Goal: Information Seeking & Learning: Learn about a topic

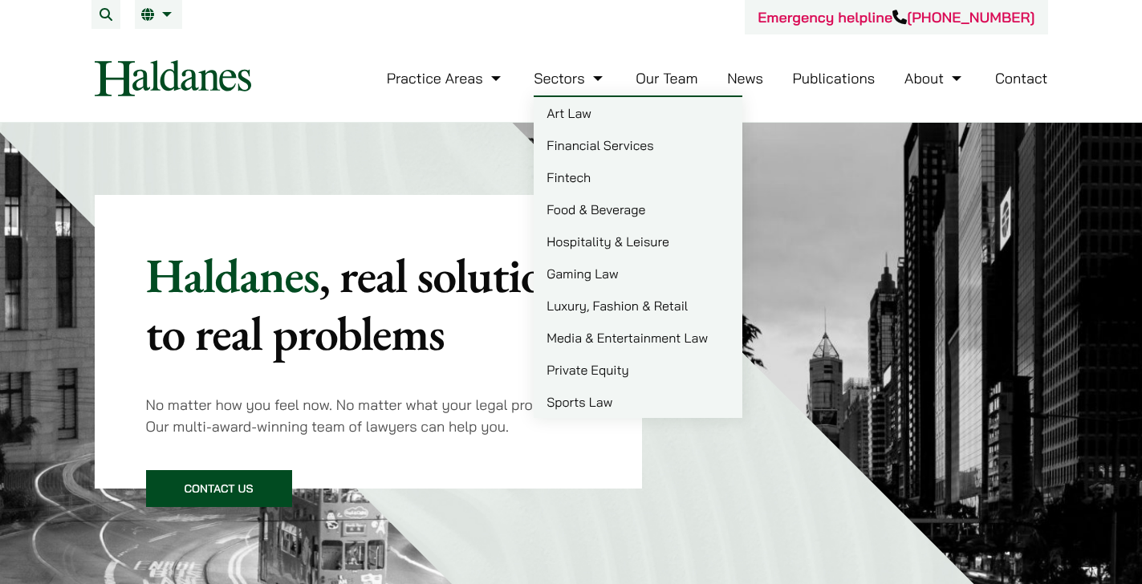
scroll to position [6, 0]
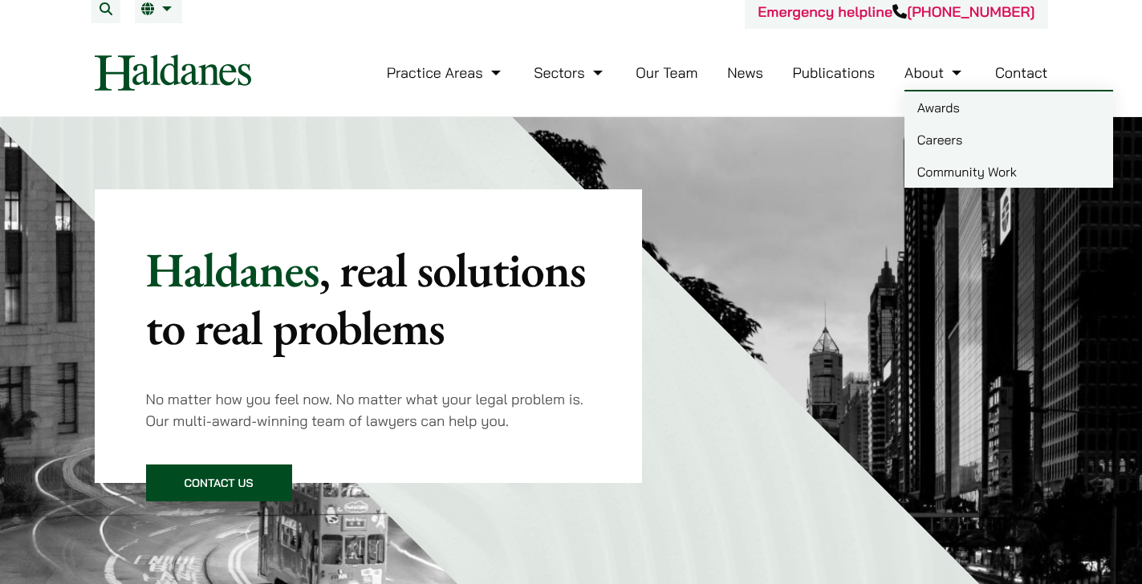
click at [947, 139] on link "Careers" at bounding box center [1009, 140] width 209 height 32
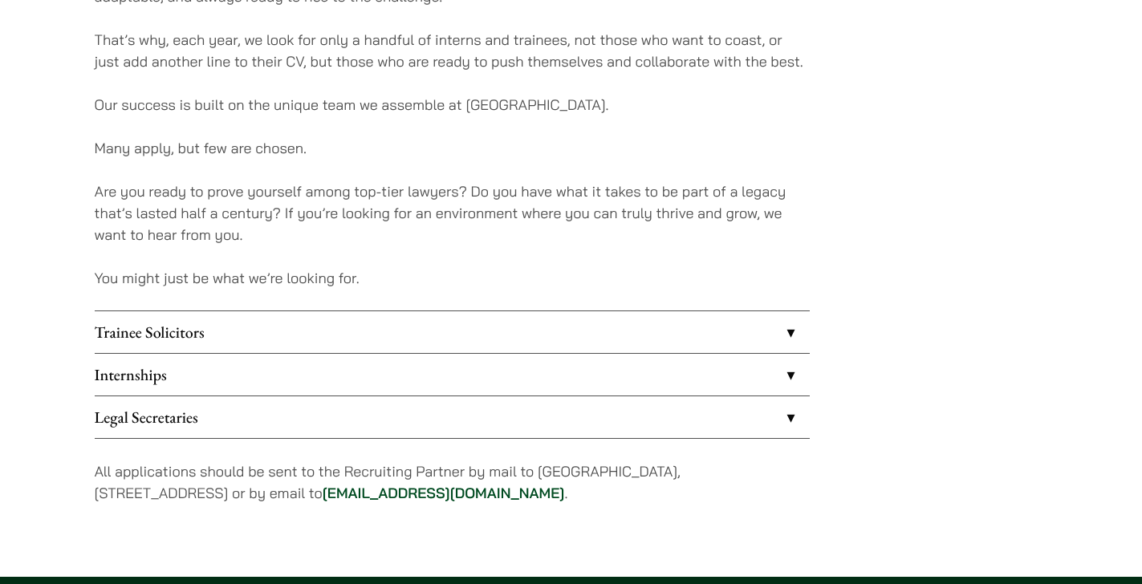
scroll to position [1378, 0]
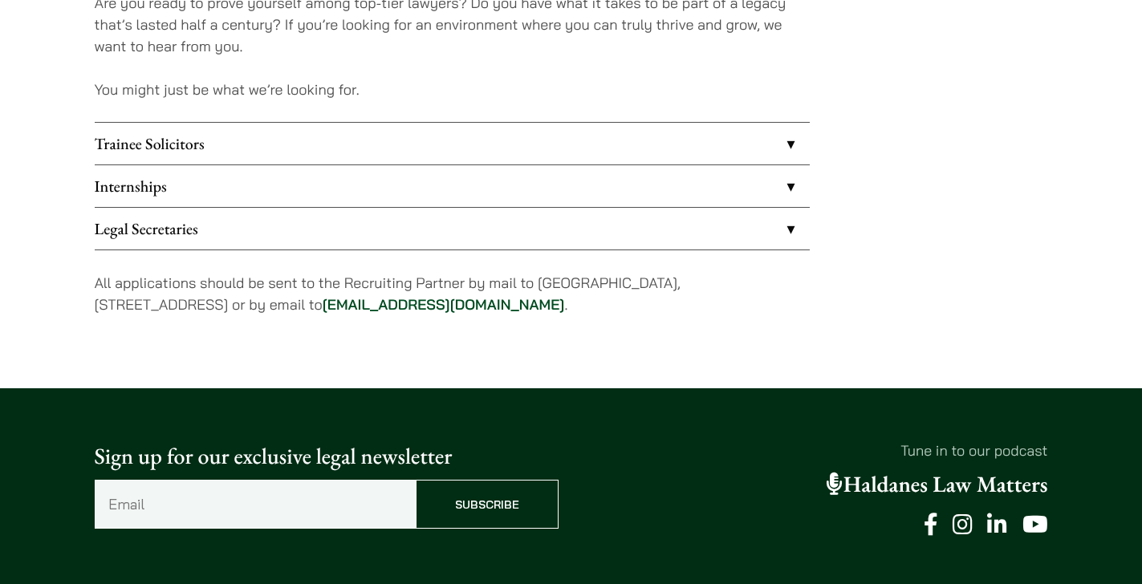
click at [340, 189] on link "Internships" at bounding box center [452, 186] width 715 height 42
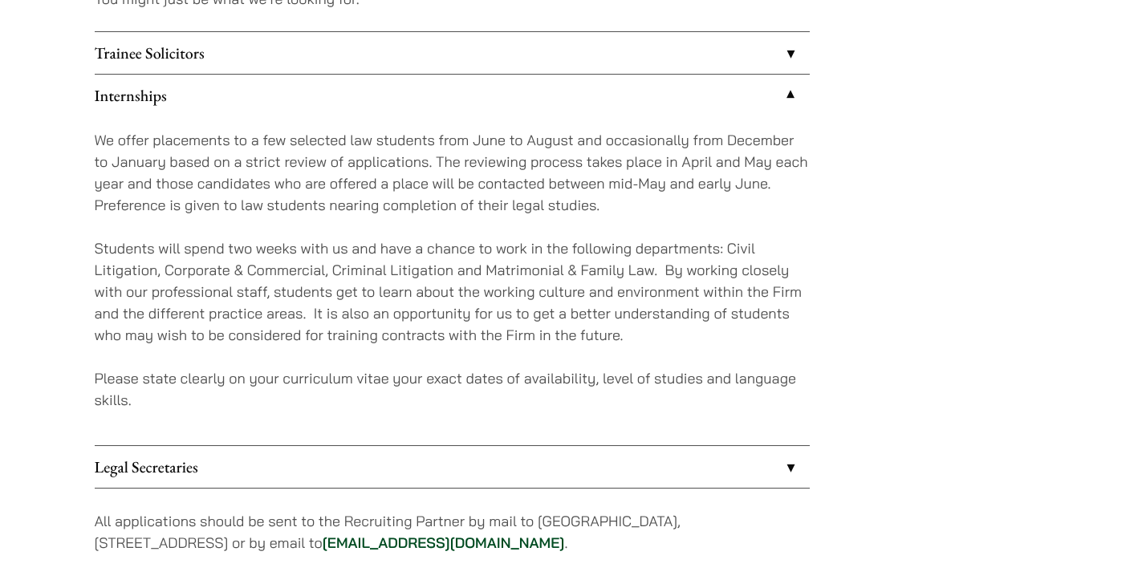
scroll to position [1470, 0]
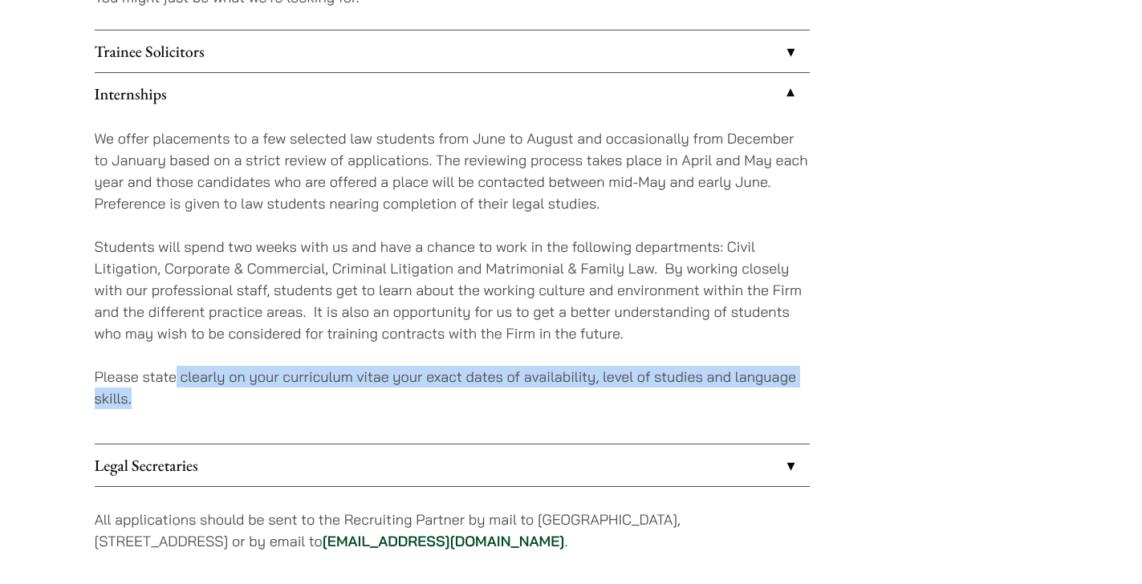
drag, startPoint x: 176, startPoint y: 377, endPoint x: 344, endPoint y: 394, distance: 168.7
click at [353, 393] on p "Please state clearly on your curriculum vitae your exact dates of availability,…" at bounding box center [452, 387] width 715 height 43
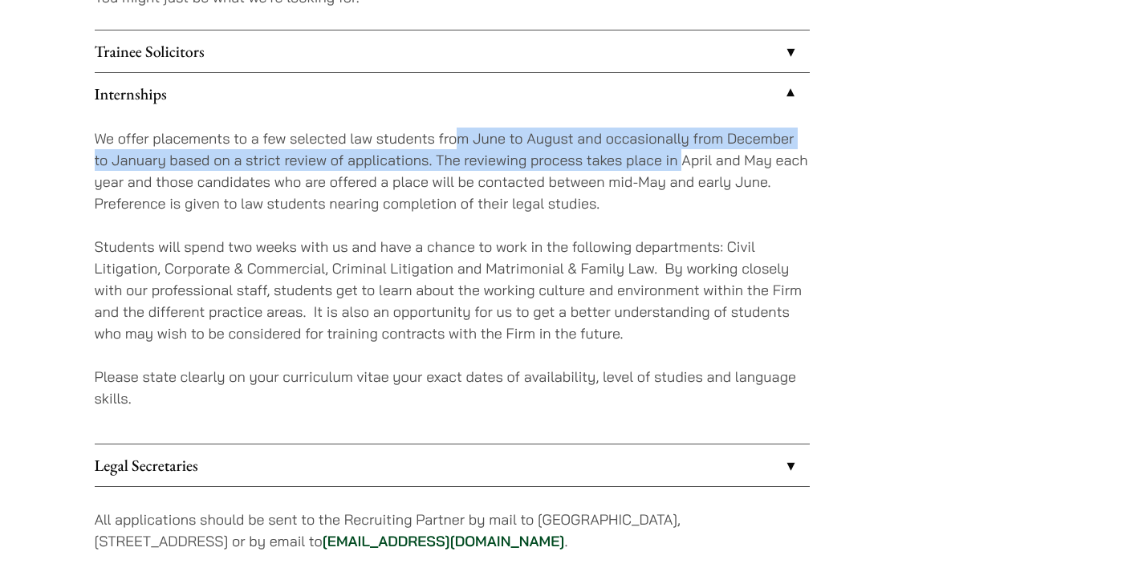
drag, startPoint x: 458, startPoint y: 134, endPoint x: 682, endPoint y: 154, distance: 224.9
click at [682, 154] on p "We offer placements to a few selected law students from June to August and occa…" at bounding box center [452, 171] width 715 height 87
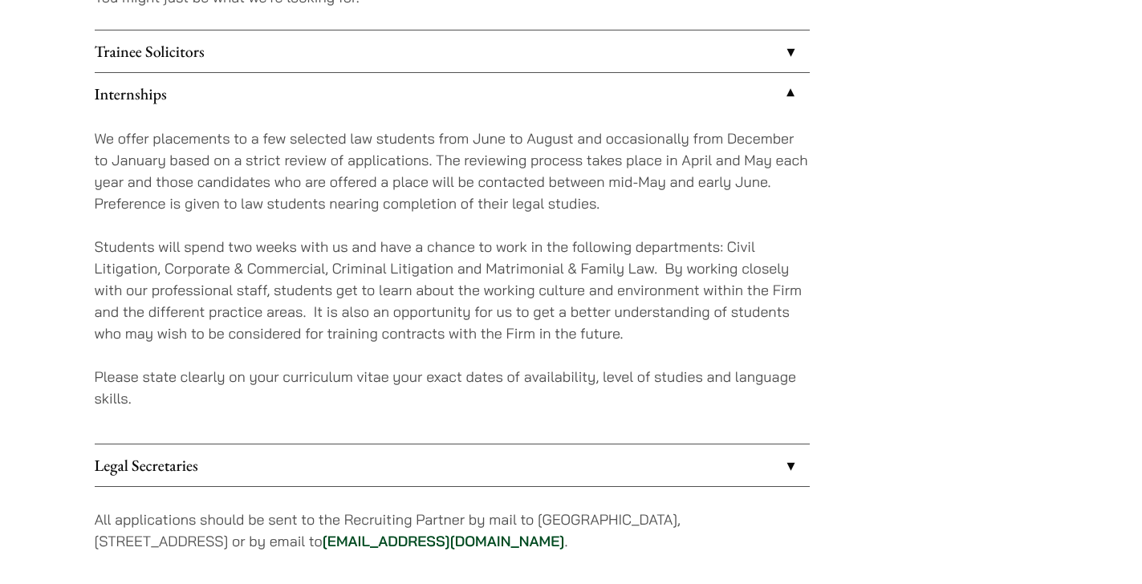
click at [690, 161] on p "We offer placements to a few selected law students from June to August and occa…" at bounding box center [452, 171] width 715 height 87
drag, startPoint x: 677, startPoint y: 161, endPoint x: 743, endPoint y: 157, distance: 66.8
click at [744, 157] on p "We offer placements to a few selected law students from June to August and occa…" at bounding box center [452, 171] width 715 height 87
drag, startPoint x: 599, startPoint y: 185, endPoint x: 796, endPoint y: 190, distance: 196.8
click at [796, 190] on p "We offer placements to a few selected law students from June to August and occa…" at bounding box center [452, 171] width 715 height 87
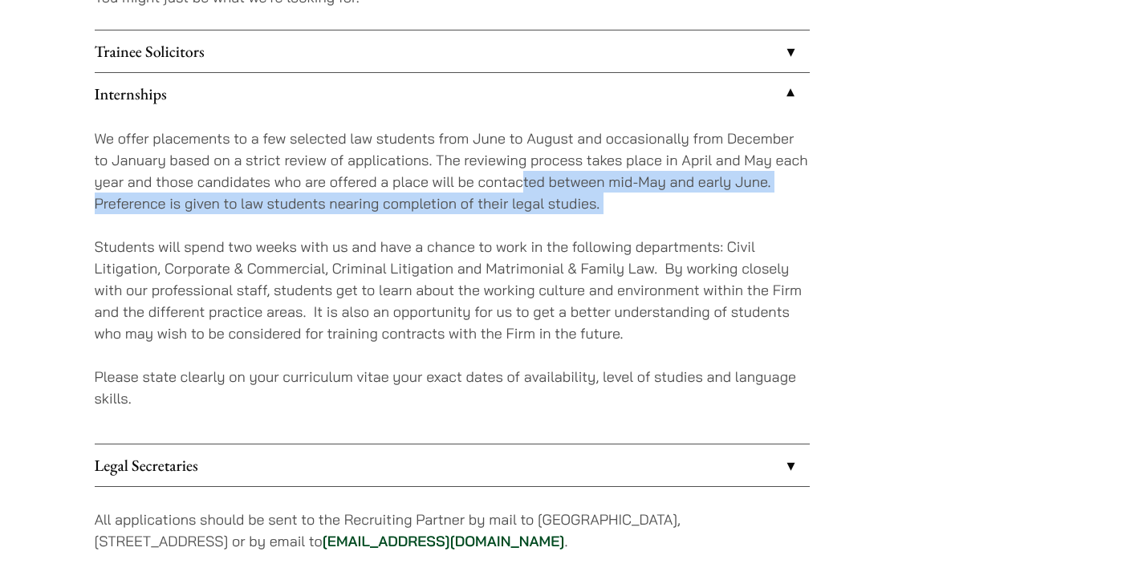
drag, startPoint x: 280, startPoint y: 214, endPoint x: 520, endPoint y: 184, distance: 242.0
click at [522, 185] on div "We offer placements to a few selected law students from June to August and occa…" at bounding box center [452, 279] width 715 height 329
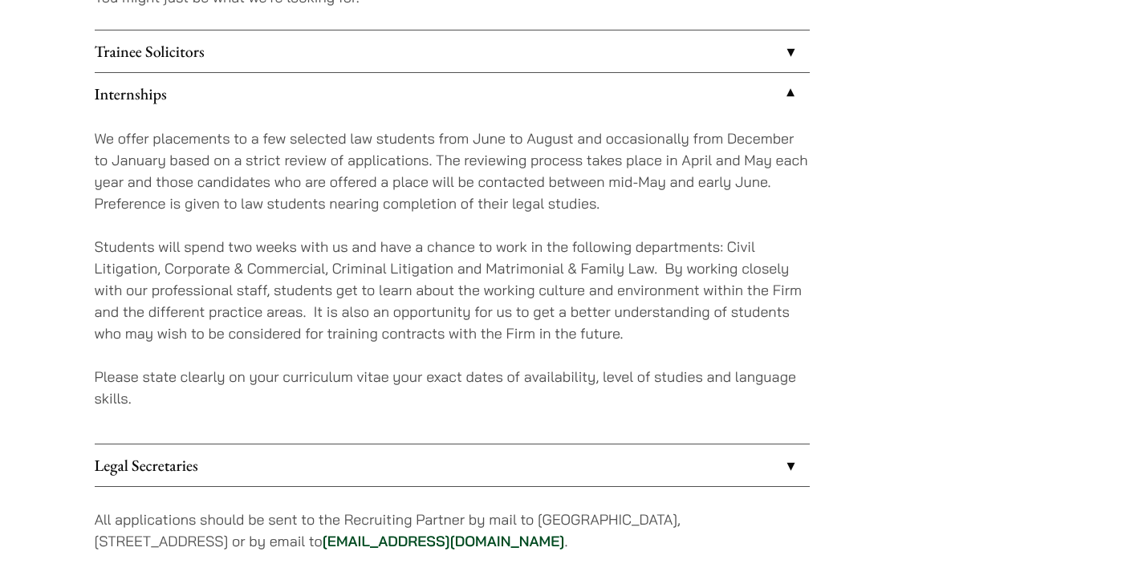
click at [413, 120] on div "We offer placements to a few selected law students from June to August and occa…" at bounding box center [452, 279] width 715 height 329
